Goal: Unclear

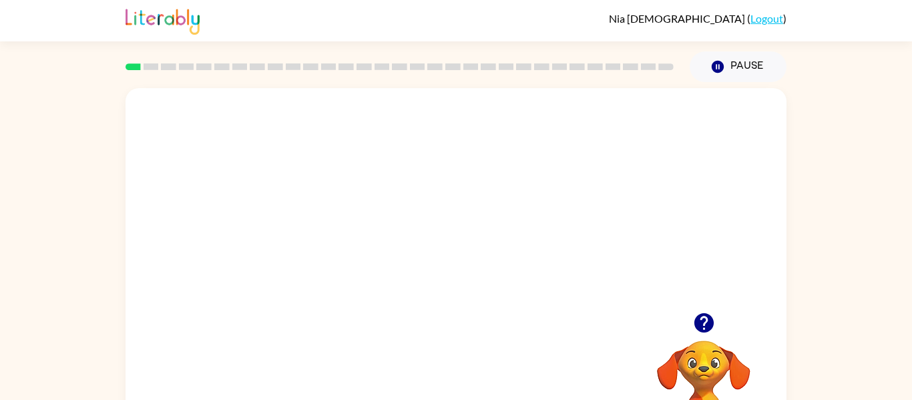
click at [528, 218] on video "Your browser must support playing .mp4 files to use Literably. Please try using…" at bounding box center [455, 200] width 661 height 224
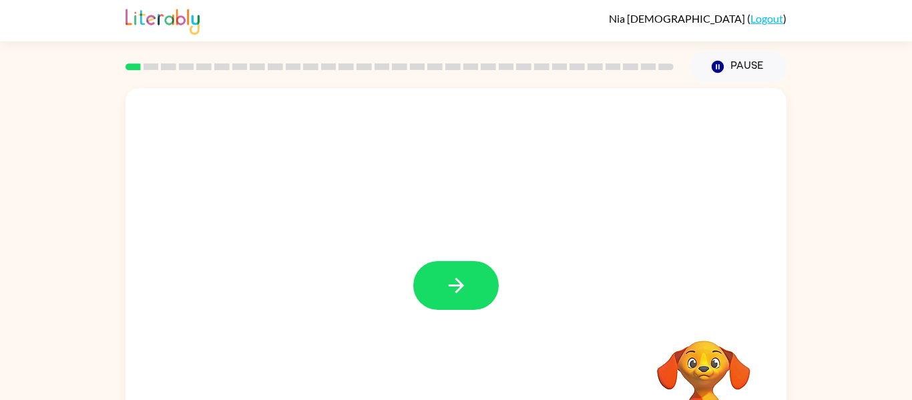
click at [461, 260] on div at bounding box center [455, 278] width 661 height 381
click at [467, 275] on icon "button" at bounding box center [456, 285] width 23 height 23
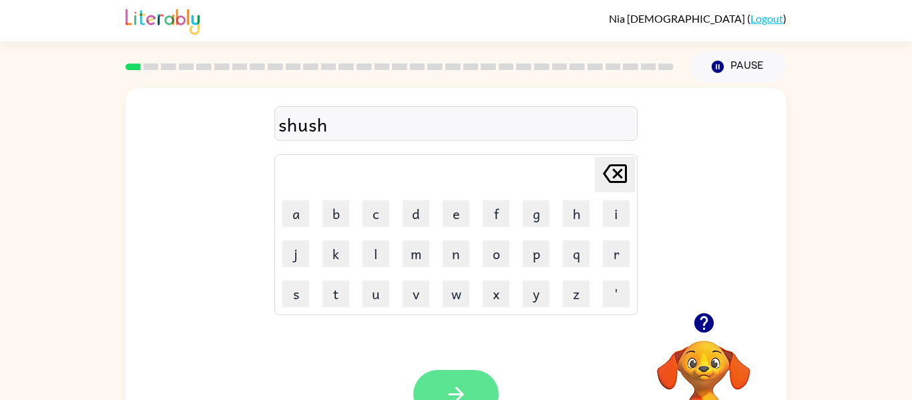
click at [436, 382] on button "button" at bounding box center [455, 394] width 85 height 49
click at [464, 394] on icon "button" at bounding box center [456, 393] width 23 height 23
click at [464, 377] on button "button" at bounding box center [455, 394] width 85 height 49
click at [446, 398] on icon "button" at bounding box center [456, 393] width 23 height 23
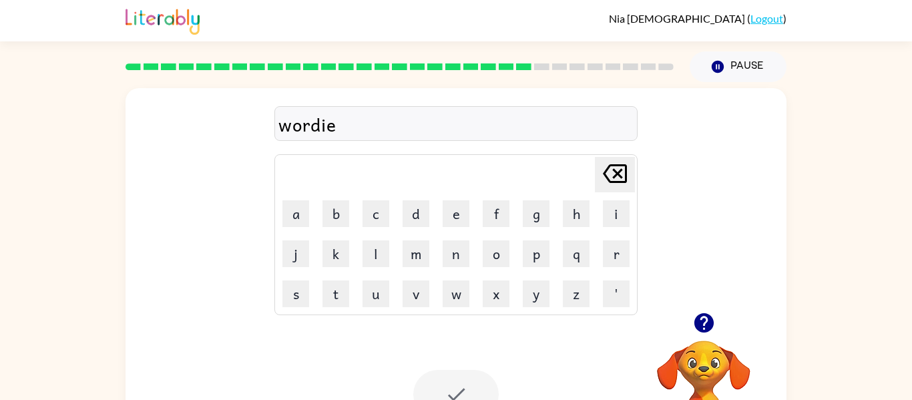
click at [358, 138] on div "wordie" at bounding box center [455, 123] width 363 height 35
click at [342, 115] on div at bounding box center [455, 123] width 363 height 35
